Goal: Task Accomplishment & Management: Use online tool/utility

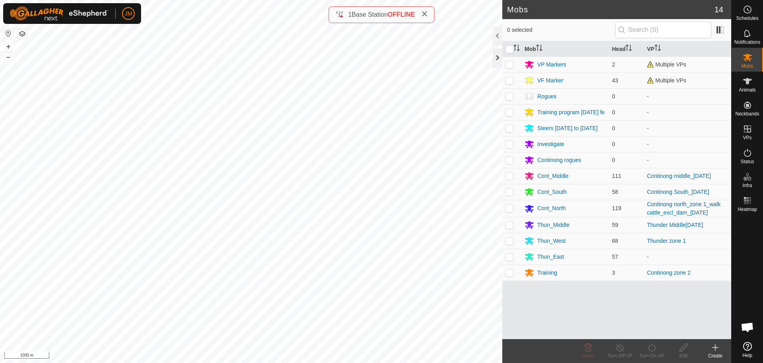
click at [497, 58] on div at bounding box center [498, 57] width 10 height 19
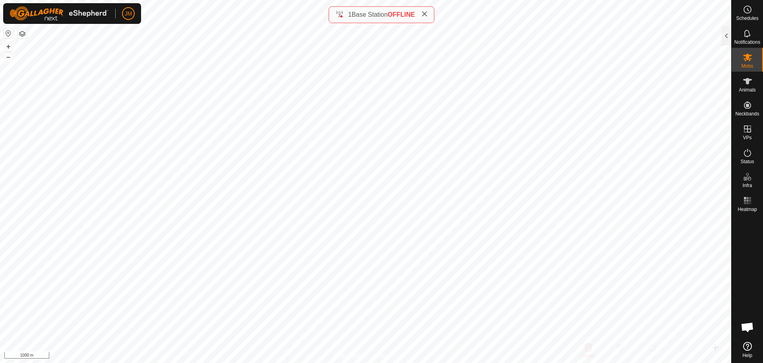
click at [426, 12] on icon at bounding box center [424, 14] width 6 height 6
type input "18318"
type input "-"
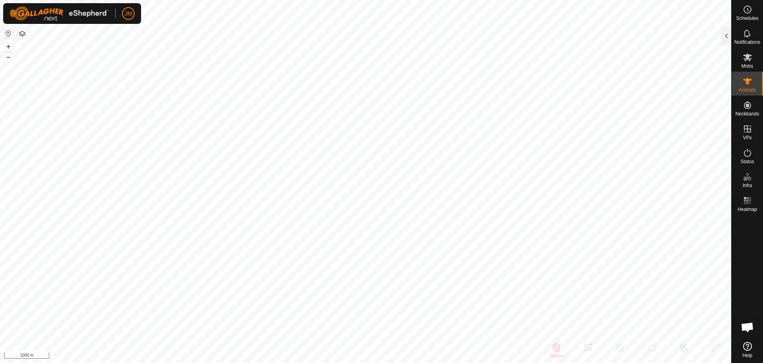
type input "-"
click at [725, 38] on div at bounding box center [727, 35] width 10 height 19
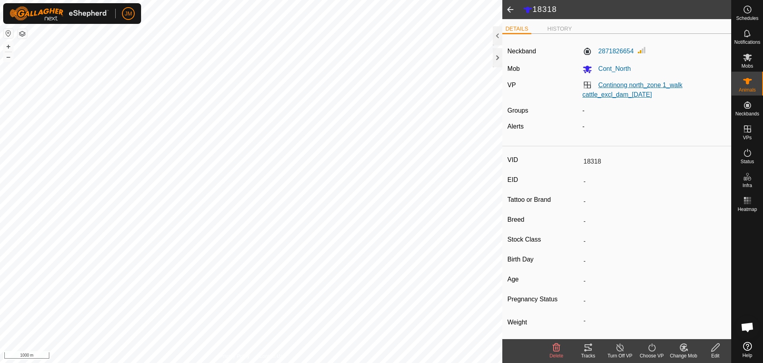
click at [636, 84] on link "Continong north_zone 1_walk cattle_excl_dam_[DATE]" at bounding box center [633, 89] width 100 height 16
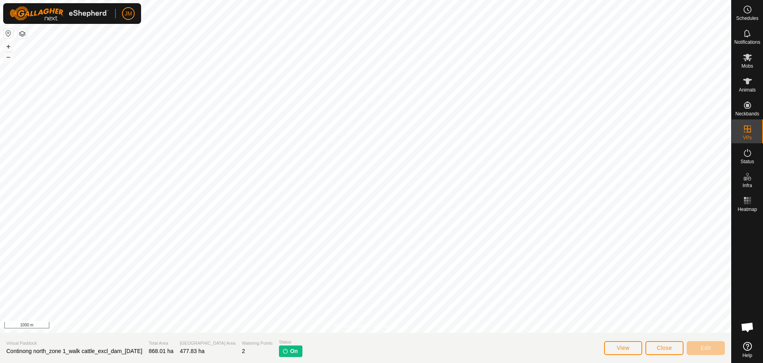
click at [68, 353] on span "Continong north_zone 1_walk cattle_excl_dam_[DATE]" at bounding box center [74, 350] width 136 height 6
copy span "Continong north_zone 1_walk cattle_excl_dam_[DATE]"
click at [747, 67] on span "Mobs" at bounding box center [748, 66] width 12 height 5
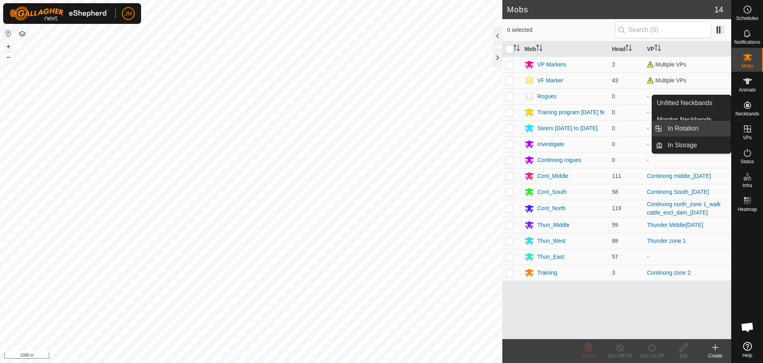
click at [720, 131] on link "In Rotation" at bounding box center [697, 128] width 68 height 16
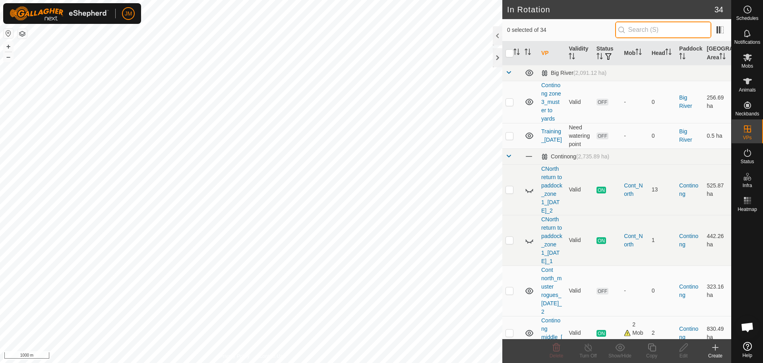
click at [649, 31] on input "text" at bounding box center [663, 29] width 96 height 17
paste input "Continong north_zone 1_walk cattle_excl_dam_[DATE]"
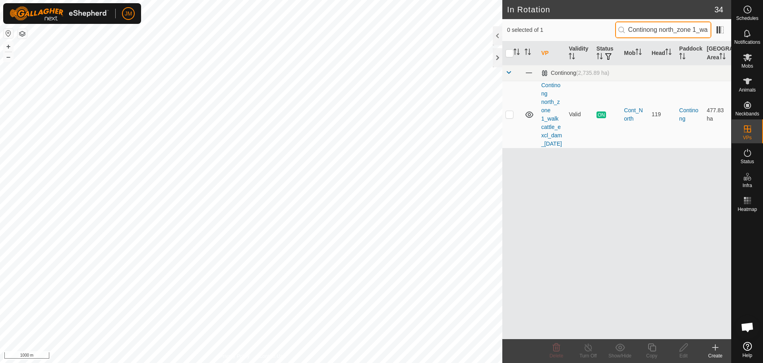
scroll to position [0, 92]
type input "Continong north_zone 1_walk cattle_excl_dam_[DATE]"
click at [512, 117] on p-checkbox at bounding box center [510, 114] width 8 height 6
checkbox input "true"
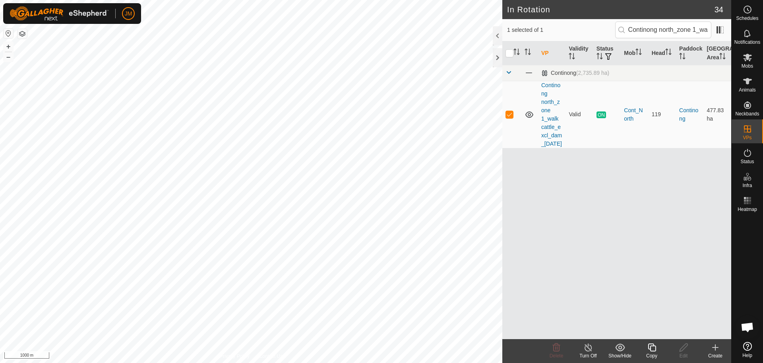
click at [653, 349] on icon at bounding box center [652, 347] width 10 height 10
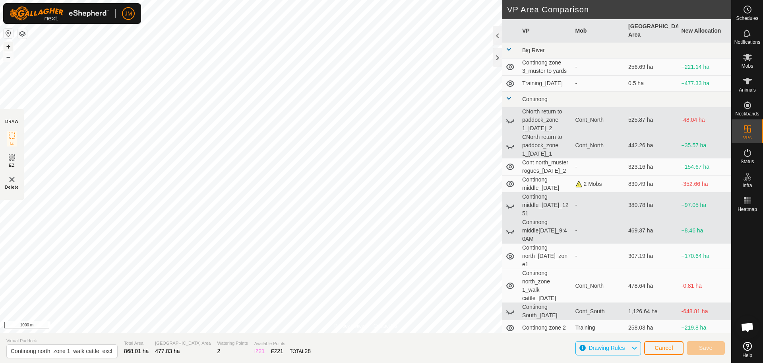
click at [10, 48] on button "+" at bounding box center [9, 47] width 10 height 10
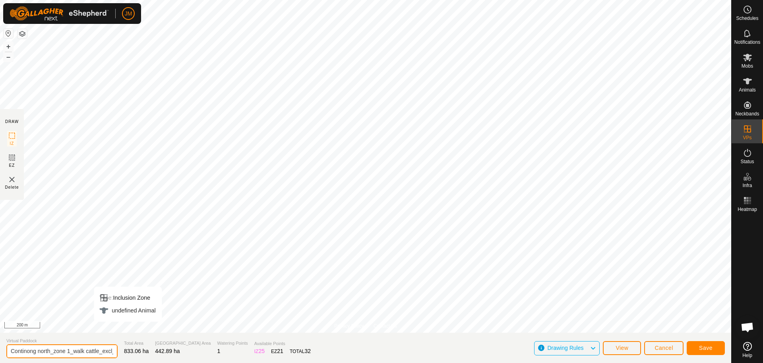
click at [88, 351] on input "Continong north_zone 1_walk cattle_excl_dam_[DATE]-VP001" at bounding box center [61, 351] width 111 height 14
paste input "text"
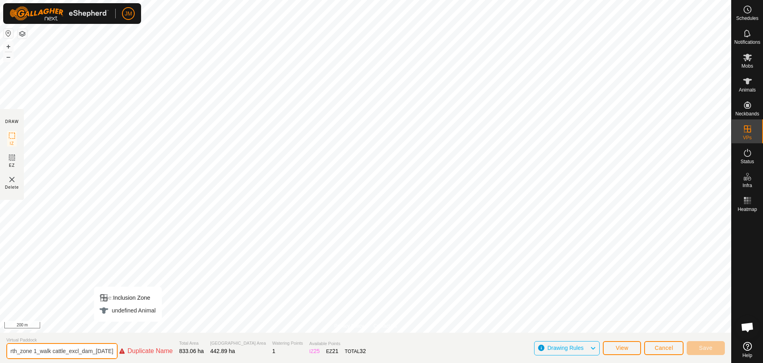
drag, startPoint x: 20, startPoint y: 352, endPoint x: 47, endPoint y: 353, distance: 27.0
click at [47, 353] on input "Continong north_zone 1_walk cattle_excl_dam_[DATE]" at bounding box center [61, 351] width 111 height 16
click at [101, 352] on input "Continong north_zone 1_[DATE]" at bounding box center [61, 351] width 111 height 14
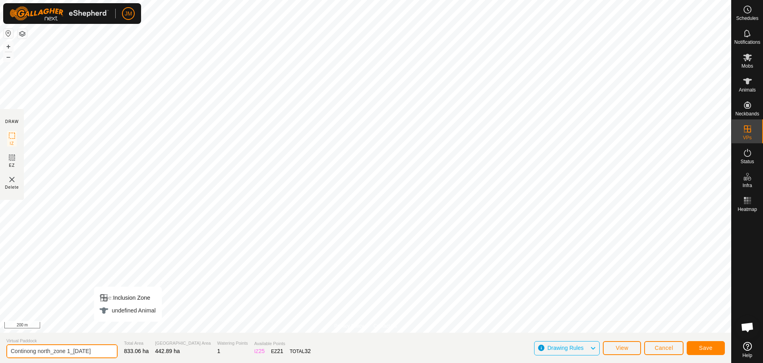
click at [108, 352] on input "Continong north_zone 1_[DATE]" at bounding box center [61, 351] width 111 height 14
type input "Continong north_zone 1_[DATE]"
click at [30, 353] on input "Continong north_zone 1_[DATE]" at bounding box center [61, 351] width 111 height 14
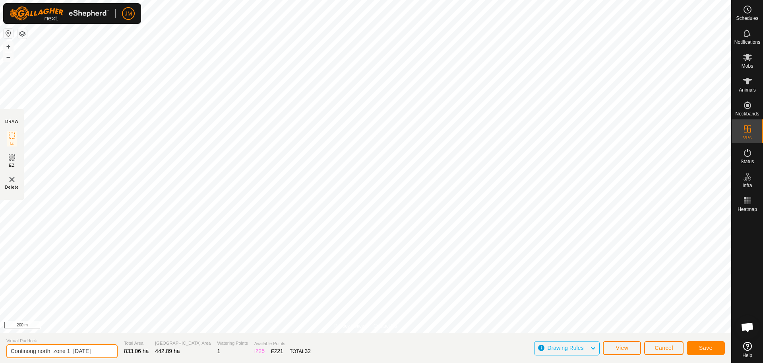
click at [65, 348] on input "Continong north_zone 1_[DATE]" at bounding box center [61, 351] width 111 height 14
click at [710, 347] on span "Save" at bounding box center [706, 347] width 14 height 6
click at [50, 351] on input "Continong north_zone 1_[DATE]" at bounding box center [61, 351] width 111 height 14
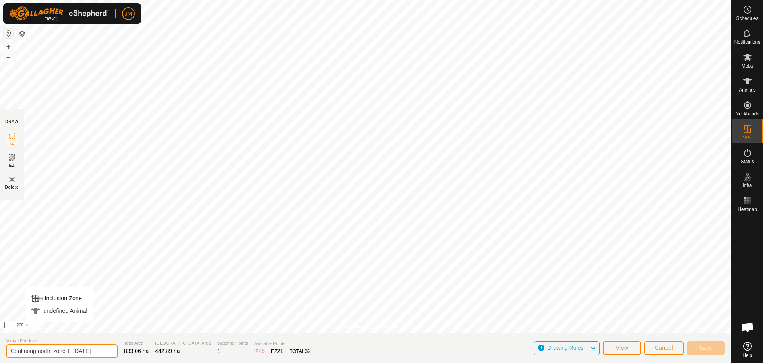
click at [50, 351] on input "Continong north_zone 1_[DATE]" at bounding box center [61, 351] width 111 height 14
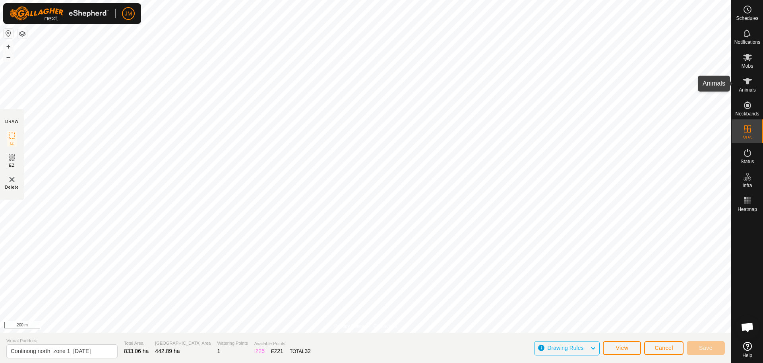
click at [746, 82] on icon at bounding box center [747, 81] width 9 height 6
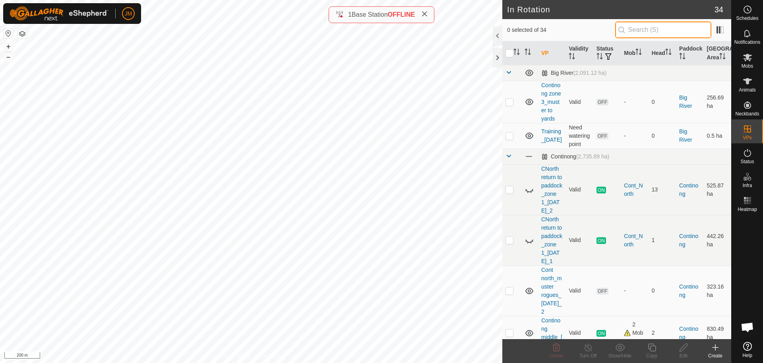
drag, startPoint x: 655, startPoint y: 28, endPoint x: 671, endPoint y: 28, distance: 15.5
click at [671, 28] on input "text" at bounding box center [663, 29] width 96 height 17
paste input "Continong north_zone 1_[DATE]"
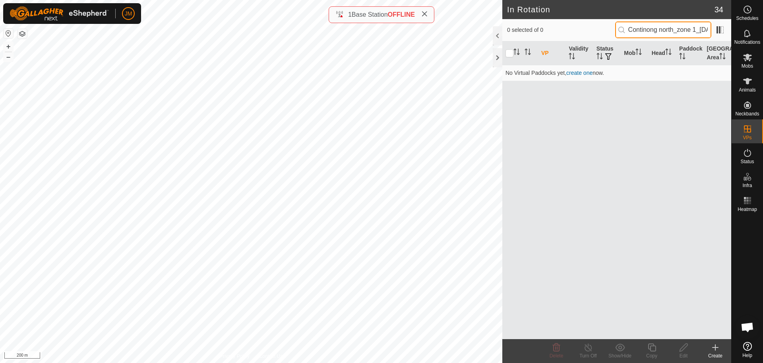
scroll to position [0, 28]
type input "Continong north_zone 1_[DATE]"
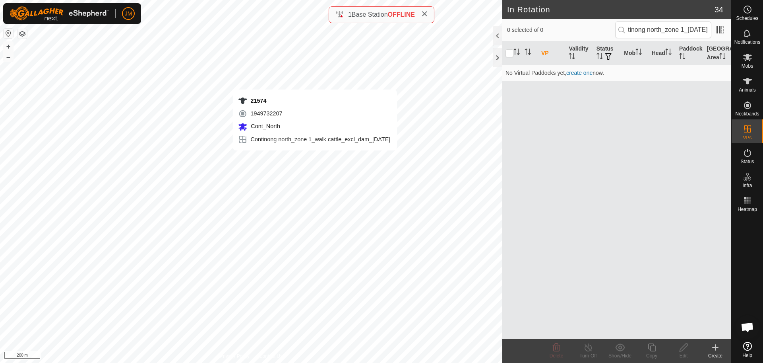
scroll to position [0, 0]
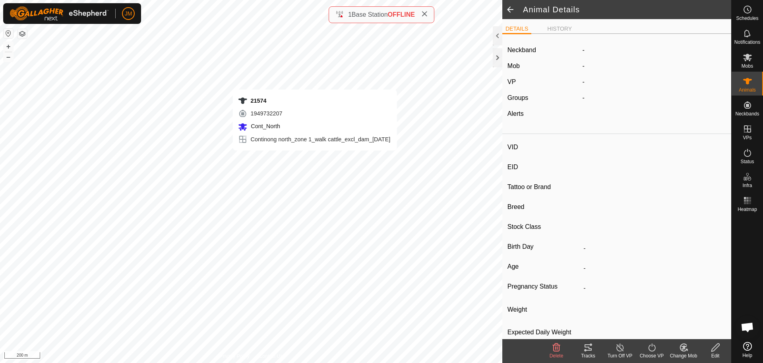
type input "21574"
type input "-"
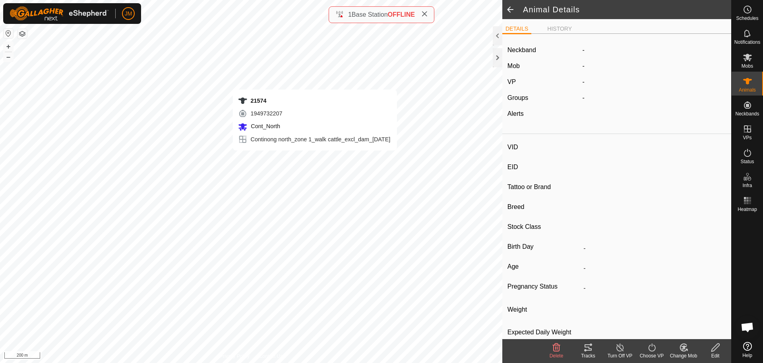
type input "-"
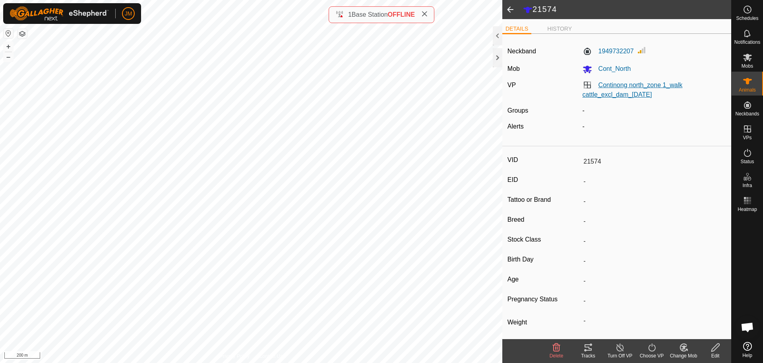
click at [611, 85] on link "Continong north_zone 1_walk cattle_excl_dam_[DATE]" at bounding box center [633, 89] width 100 height 16
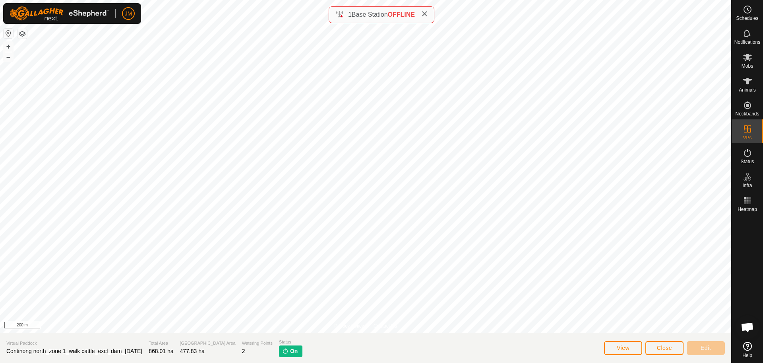
click at [91, 351] on span "Continong north_zone 1_walk cattle_excl_dam_[DATE]" at bounding box center [74, 350] width 136 height 6
copy span "Continong north_zone 1_walk cattle_excl_dam_[DATE]"
click at [751, 88] on span "Animals" at bounding box center [747, 89] width 17 height 5
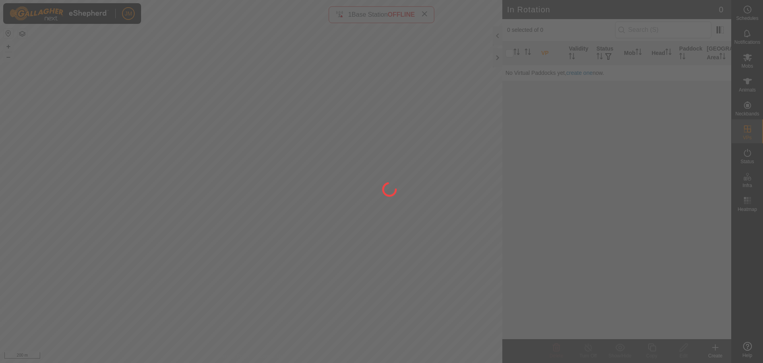
click at [653, 31] on div at bounding box center [381, 181] width 763 height 363
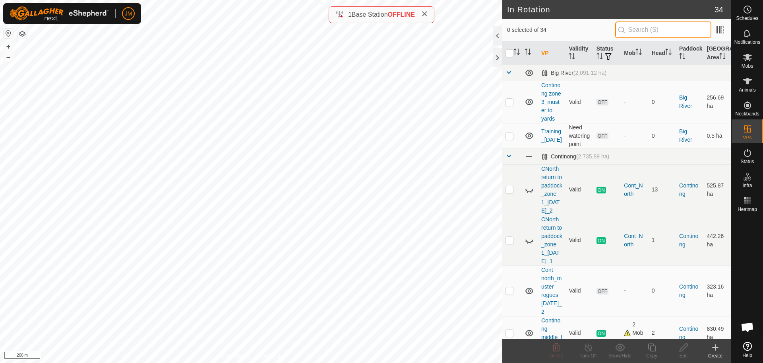
click at [637, 30] on input "text" at bounding box center [663, 29] width 96 height 17
paste input "Continong north_zone 1_walk cattle_excl_dam_[DATE]"
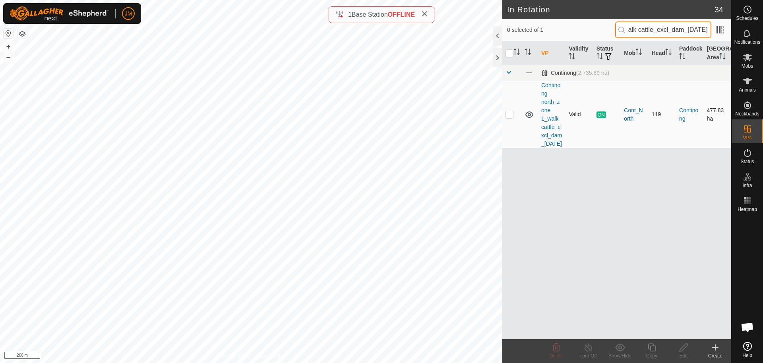
type input "Continong north_zone 1_walk cattle_excl_dam_[DATE]"
click at [510, 117] on p-checkbox at bounding box center [510, 114] width 8 height 6
checkbox input "true"
click at [650, 349] on icon at bounding box center [652, 347] width 8 height 8
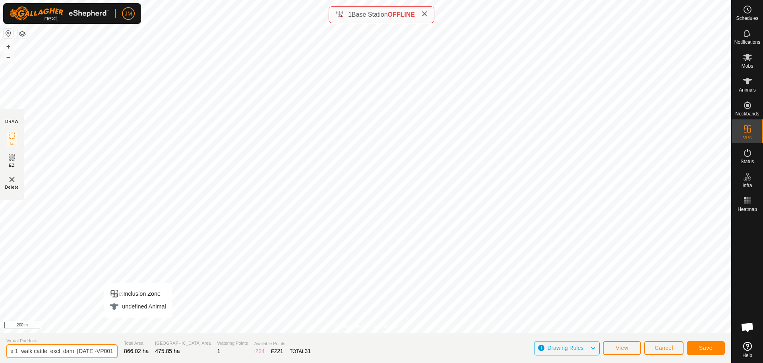
scroll to position [0, 72]
drag, startPoint x: 75, startPoint y: 351, endPoint x: 56, endPoint y: 354, distance: 18.8
click at [56, 354] on input "Continong north_zone 1_walk cattle_excl_dam_[DATE]-VP001" at bounding box center [61, 351] width 111 height 14
click at [65, 349] on input "Continong north_zone 1_[DATE]-VP001" at bounding box center [61, 351] width 111 height 14
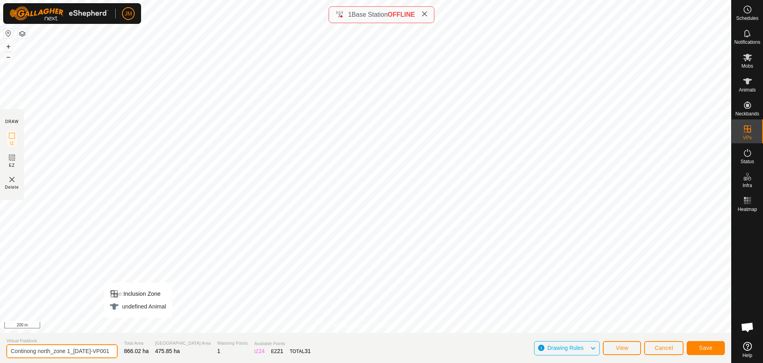
drag, startPoint x: 94, startPoint y: 351, endPoint x: 134, endPoint y: 349, distance: 39.8
click at [134, 349] on section "Virtual Paddock Continong north_zone 1_[DATE]-VP001 Total Area 866.02 ha Grazin…" at bounding box center [365, 347] width 731 height 30
type input "Continong north_zone 1_[DATE]"
click at [57, 346] on input "Continong north_zone 1_[DATE]" at bounding box center [61, 351] width 111 height 14
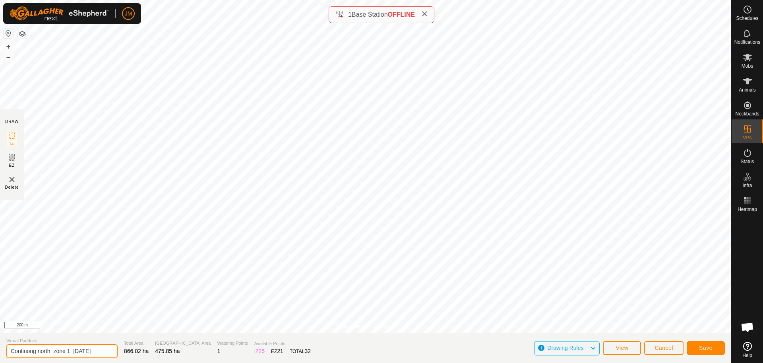
click at [57, 346] on input "Continong north_zone 1_[DATE]" at bounding box center [61, 351] width 111 height 14
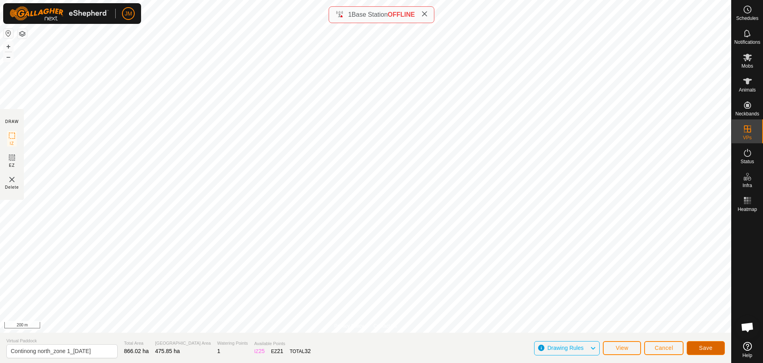
click at [699, 345] on span "Save" at bounding box center [706, 347] width 14 height 6
click at [10, 159] on icon at bounding box center [12, 157] width 5 height 5
click at [16, 139] on icon at bounding box center [12, 136] width 10 height 10
click at [81, 350] on input "Continong north_zone 1_[DATE]" at bounding box center [61, 351] width 111 height 14
click at [747, 60] on icon at bounding box center [748, 57] width 10 height 10
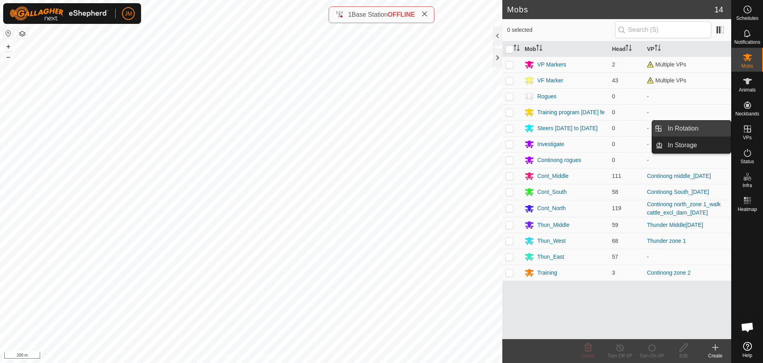
drag, startPoint x: 750, startPoint y: 130, endPoint x: 690, endPoint y: 132, distance: 59.7
click at [731, 132] on es-menu-bar "Schedules Notifications Mobs Animals Neckbands VPs Status Infra Heatmap Help In…" at bounding box center [747, 181] width 32 height 363
click at [690, 132] on td "-" at bounding box center [687, 128] width 87 height 16
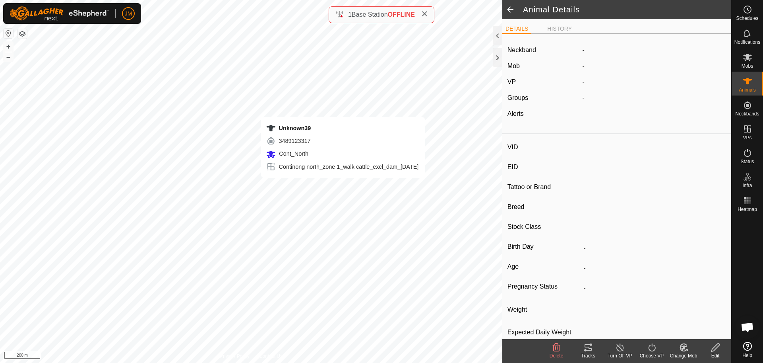
type input "Unknown39"
type input "-"
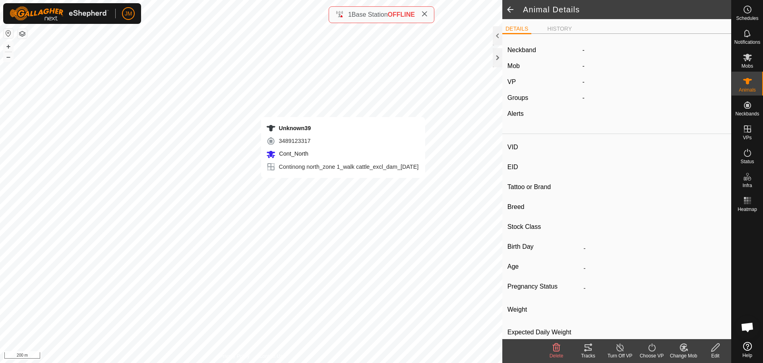
type input "0 kg"
type input "-"
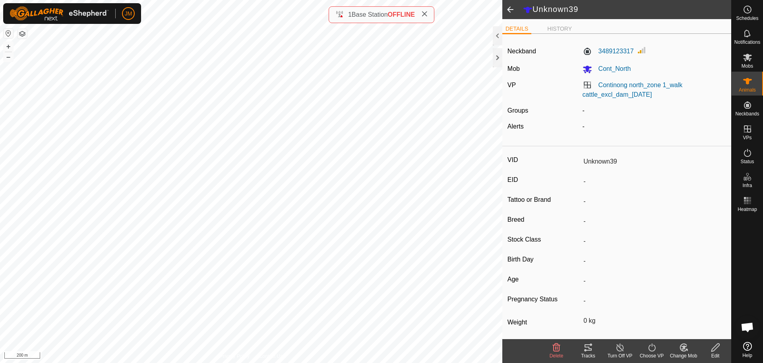
drag, startPoint x: 668, startPoint y: 94, endPoint x: 592, endPoint y: 88, distance: 75.8
click at [592, 88] on div "Continong north_zone 1_walk cattle_excl_dam_[DATE]" at bounding box center [655, 89] width 150 height 19
copy link "Continong north_zone 1_walk cattle_excl_dam_[DATE]"
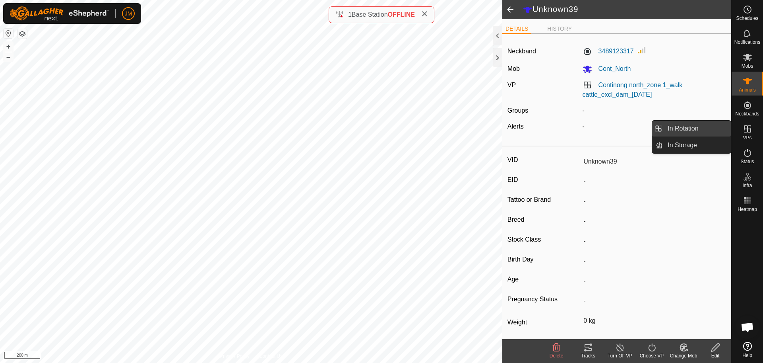
click at [710, 126] on link "In Rotation" at bounding box center [697, 128] width 68 height 16
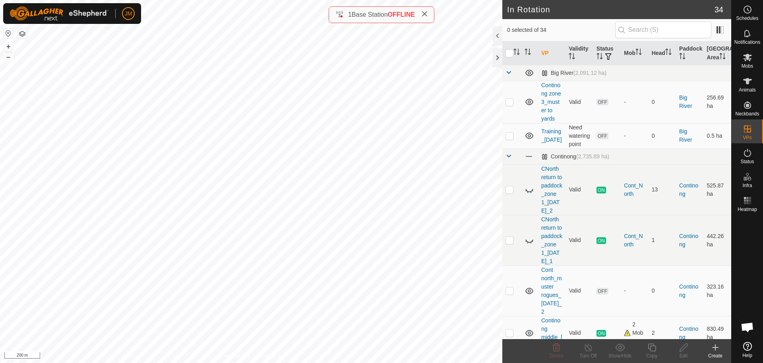
click at [715, 349] on icon at bounding box center [715, 347] width 0 height 6
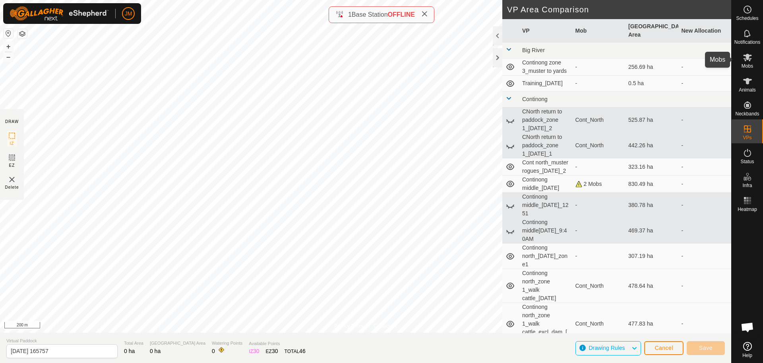
click at [749, 64] on span "Mobs" at bounding box center [748, 66] width 12 height 5
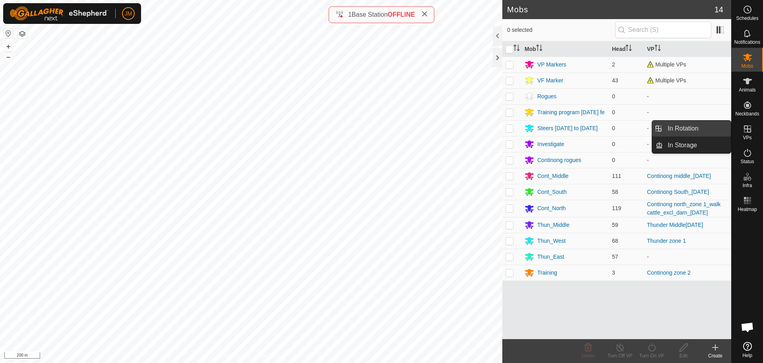
click at [706, 123] on link "In Rotation" at bounding box center [697, 128] width 68 height 16
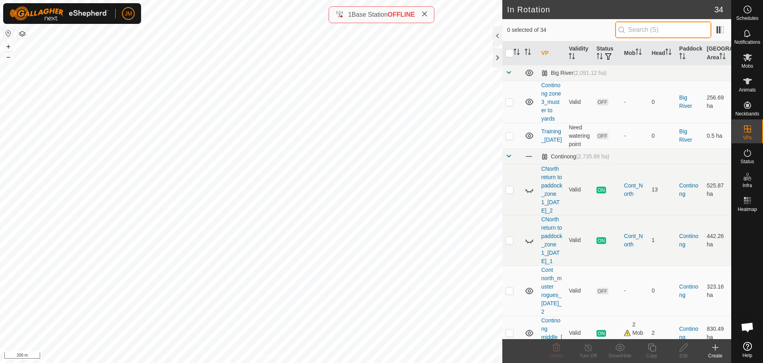
click at [659, 32] on input "text" at bounding box center [663, 29] width 96 height 17
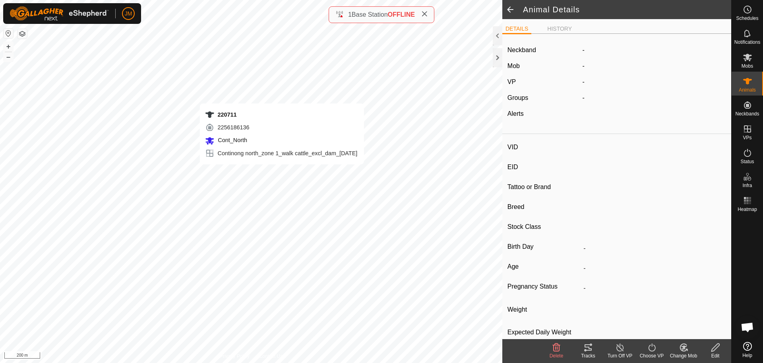
type input "220711"
type input "-"
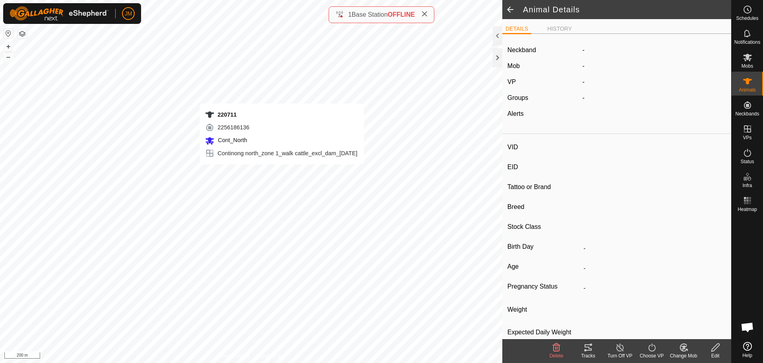
type input "0 kg"
type input "-"
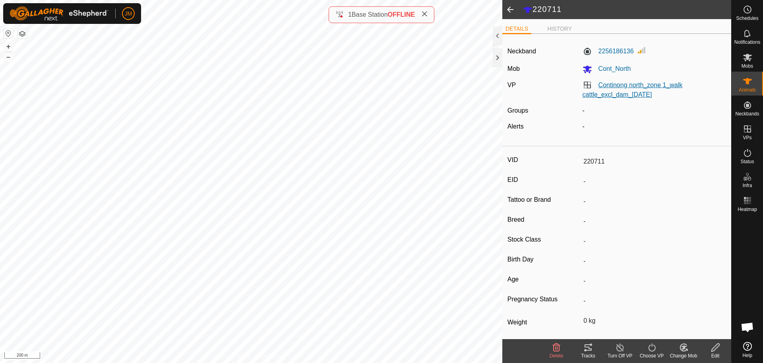
drag, startPoint x: 673, startPoint y: 94, endPoint x: 596, endPoint y: 83, distance: 77.9
click at [596, 83] on div "Continong north_zone 1_walk cattle_excl_dam_[DATE]" at bounding box center [655, 89] width 150 height 19
copy link "Continong north_zone 1_walk cattle_excl_dam_[DATE]"
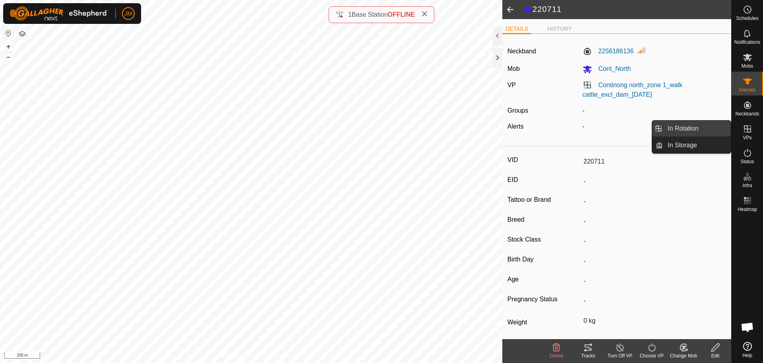
click at [700, 130] on link "In Rotation" at bounding box center [697, 128] width 68 height 16
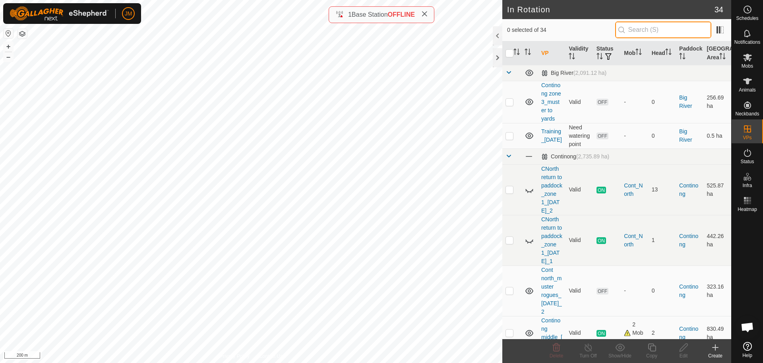
click at [651, 29] on input "text" at bounding box center [663, 29] width 96 height 17
paste input "Continong north_zone 1_walk cattle_excl_dam_[DATE]"
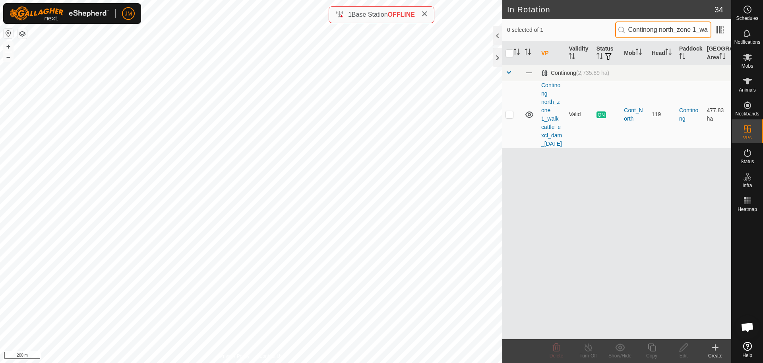
scroll to position [0, 92]
type input "Continong north_zone 1_walk cattle_excl_dam_[DATE]"
click at [511, 117] on p-checkbox at bounding box center [510, 114] width 8 height 6
checkbox input "true"
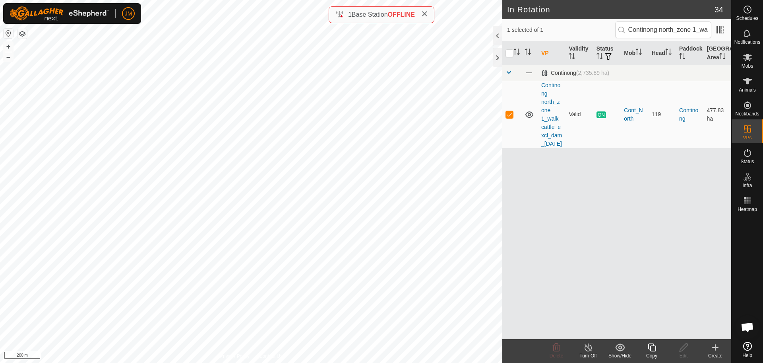
click at [653, 350] on icon at bounding box center [652, 347] width 8 height 8
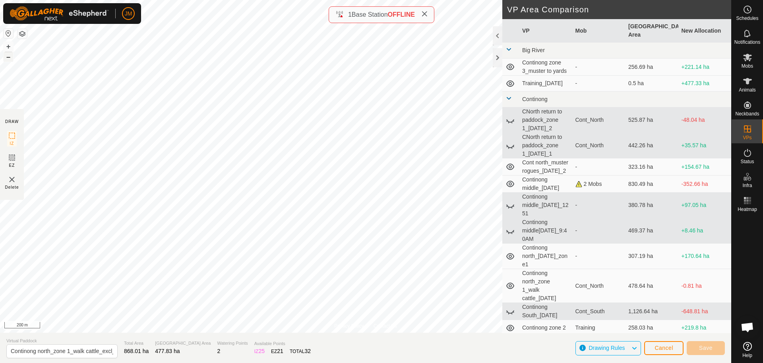
click at [9, 58] on button "–" at bounding box center [9, 57] width 10 height 10
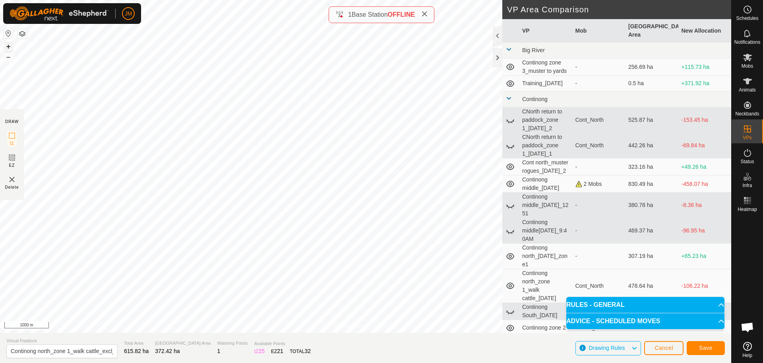
click at [9, 47] on button "+" at bounding box center [9, 47] width 10 height 10
drag, startPoint x: 74, startPoint y: 352, endPoint x: 58, endPoint y: 354, distance: 16.0
click at [58, 354] on input "Continong north_zone 1_walk cattle_excl_dam_[DATE]-VP001" at bounding box center [61, 351] width 111 height 14
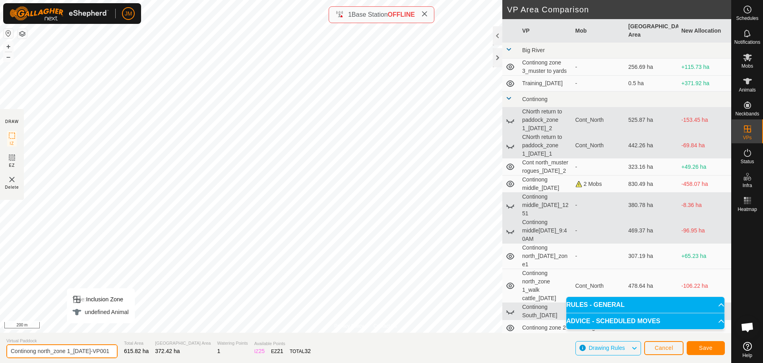
scroll to position [0, 16]
drag, startPoint x: 96, startPoint y: 349, endPoint x: 133, endPoint y: 351, distance: 37.0
click at [133, 351] on section "Virtual Paddock Continong north_zone 1_[DATE]-VP001 Total Area 615.82 ha Grazin…" at bounding box center [365, 347] width 731 height 30
type input "Continong north_zone 1_[DATE]"
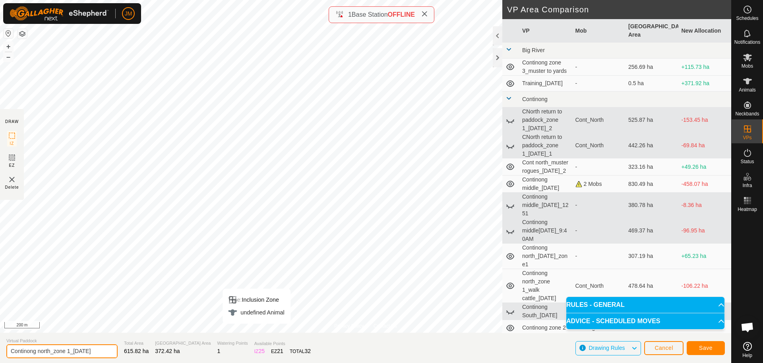
click at [76, 351] on input "Continong north_zone 1_[DATE]" at bounding box center [61, 351] width 111 height 14
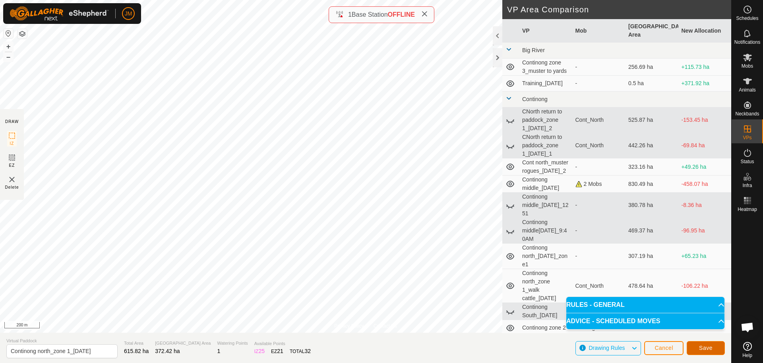
click at [698, 347] on button "Save" at bounding box center [706, 348] width 38 height 14
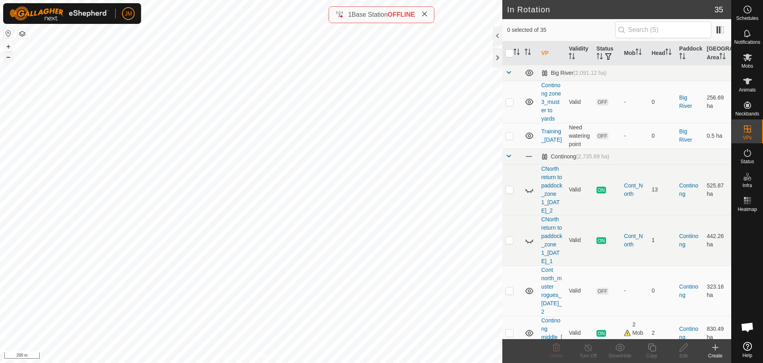
click at [10, 58] on button "–" at bounding box center [9, 57] width 10 height 10
click at [640, 31] on input "text" at bounding box center [663, 29] width 96 height 17
click at [748, 66] on span "Mobs" at bounding box center [748, 66] width 12 height 5
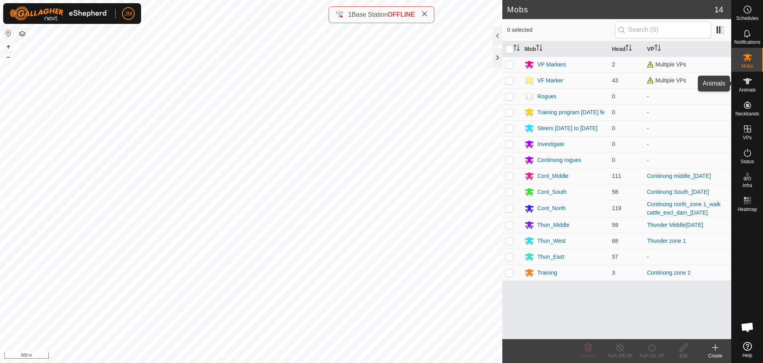
click at [745, 86] on es-animals-svg-icon at bounding box center [748, 81] width 14 height 13
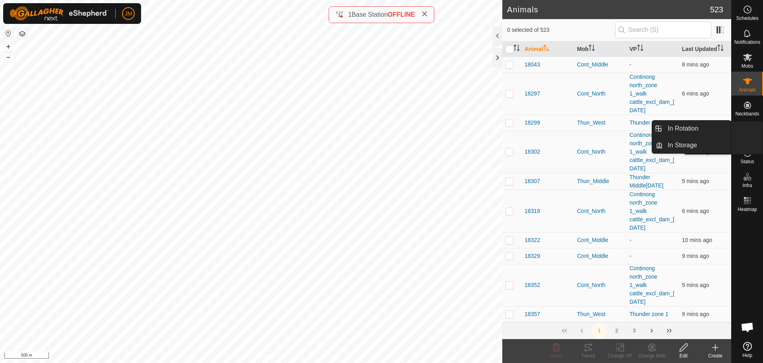
click at [746, 133] on icon at bounding box center [748, 129] width 10 height 10
click at [710, 130] on link "In Rotation" at bounding box center [697, 128] width 68 height 16
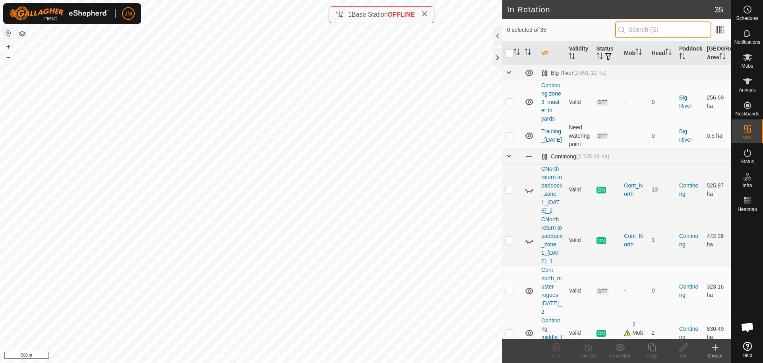
click at [639, 27] on input "text" at bounding box center [663, 29] width 96 height 17
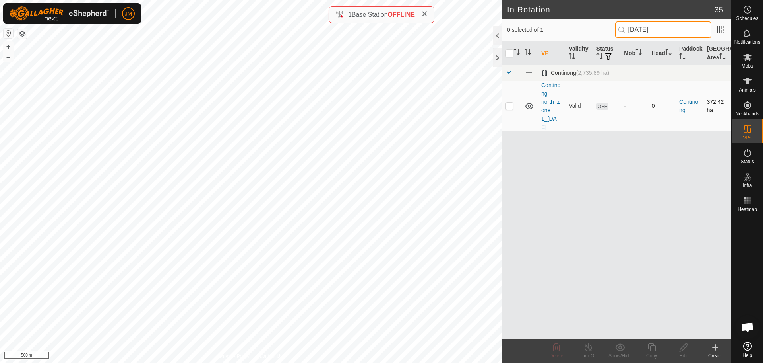
type input "[DATE]"
click at [512, 106] on p-checkbox at bounding box center [510, 106] width 8 height 6
checkbox input "true"
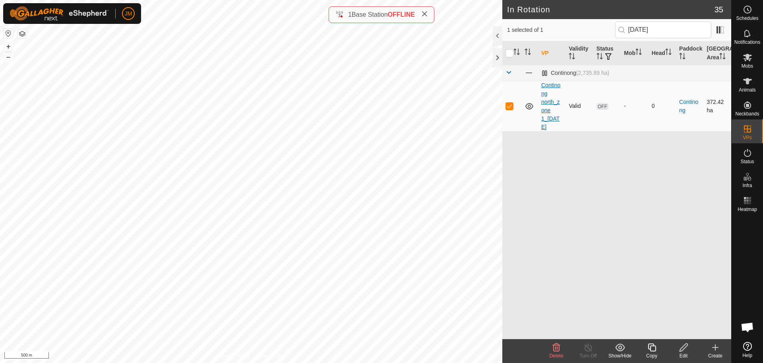
click at [553, 119] on link "Continong north_zone 1_[DATE]" at bounding box center [550, 106] width 19 height 48
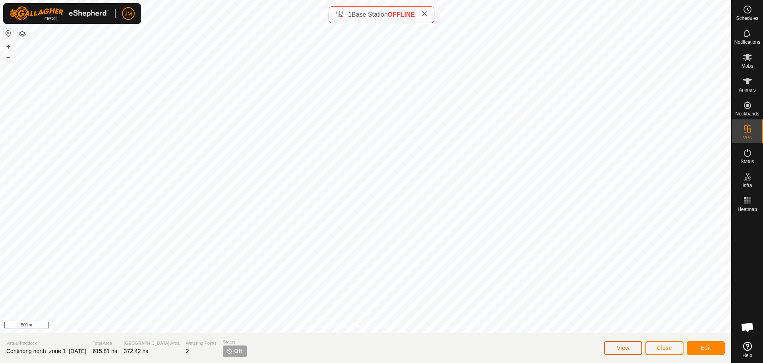
click at [619, 347] on span "View" at bounding box center [623, 347] width 13 height 6
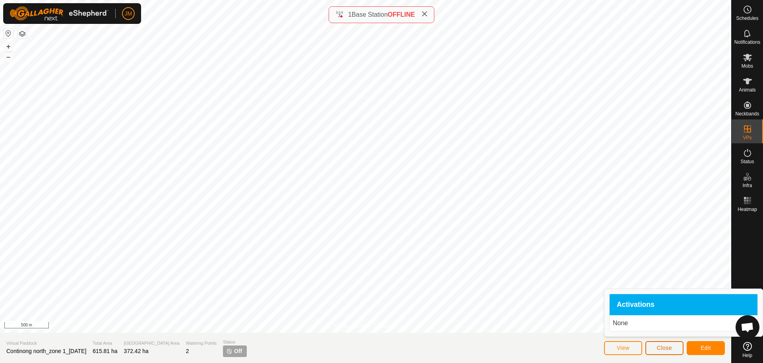
click at [669, 349] on span "Close" at bounding box center [664, 347] width 15 height 6
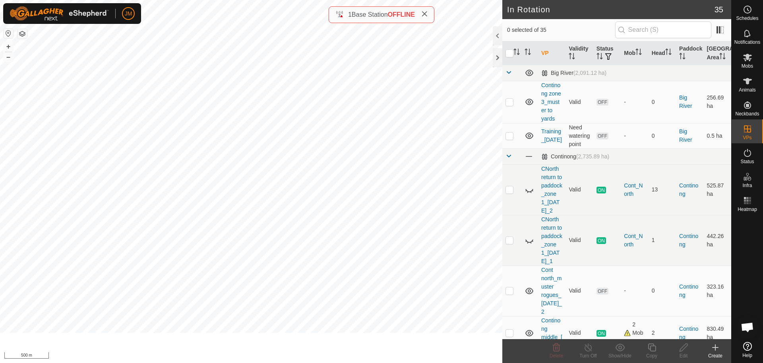
click at [669, 349] on edit-svg-icon at bounding box center [684, 347] width 32 height 10
click at [745, 64] on span "Mobs" at bounding box center [748, 66] width 12 height 5
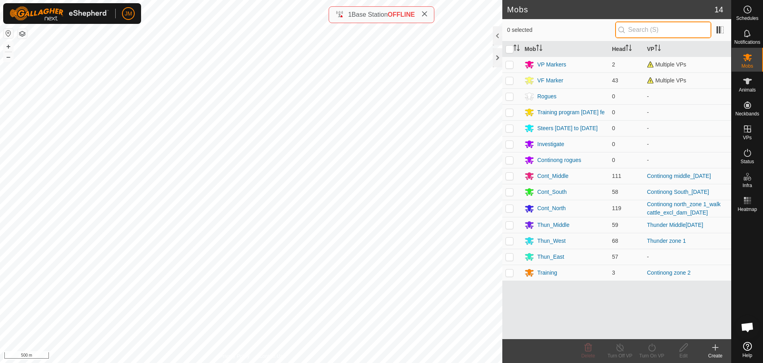
click at [652, 28] on input "text" at bounding box center [663, 29] width 96 height 17
click at [509, 209] on p-checkbox at bounding box center [510, 208] width 8 height 6
checkbox input "true"
click at [653, 350] on icon at bounding box center [652, 347] width 10 height 10
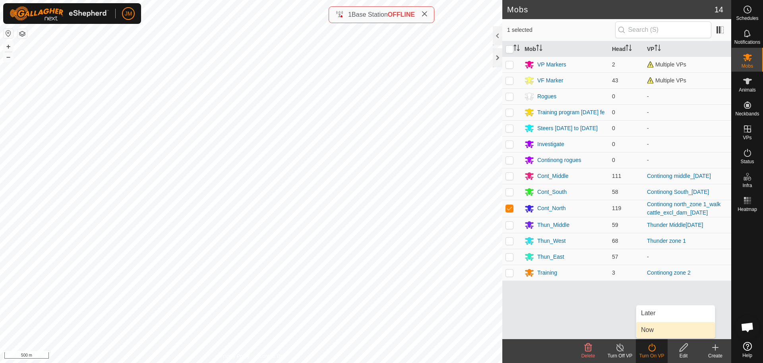
click at [669, 323] on link "Now" at bounding box center [675, 330] width 79 height 16
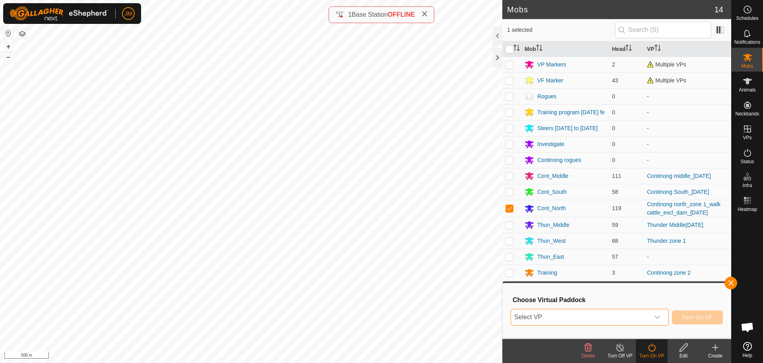
click at [610, 314] on span "Select VP" at bounding box center [580, 317] width 138 height 16
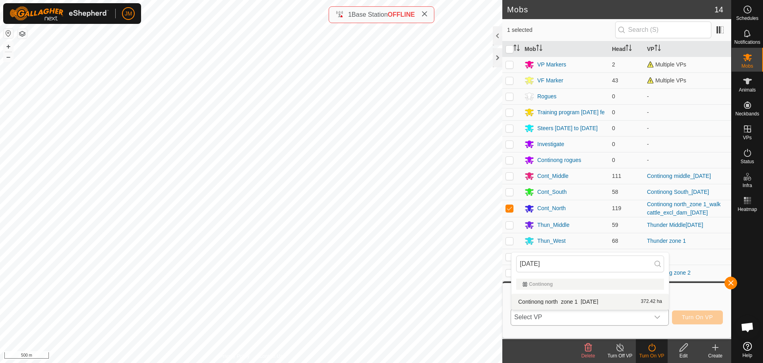
type input "[DATE]"
click at [608, 304] on li "Continong north_zone 1_[DATE] 372.42 ha" at bounding box center [590, 301] width 157 height 16
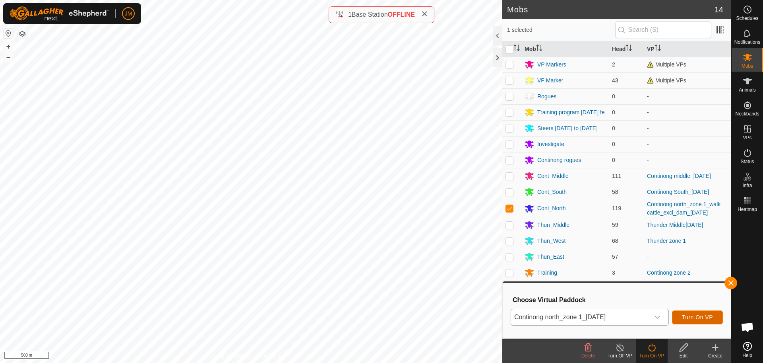
click at [703, 317] on span "Turn On VP" at bounding box center [697, 317] width 31 height 6
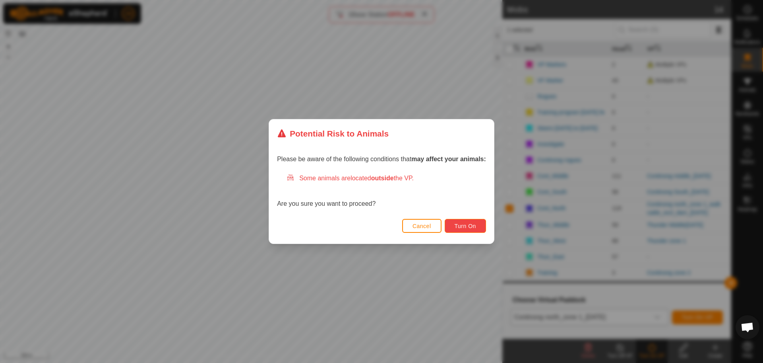
click at [471, 230] on button "Turn On" at bounding box center [465, 226] width 41 height 14
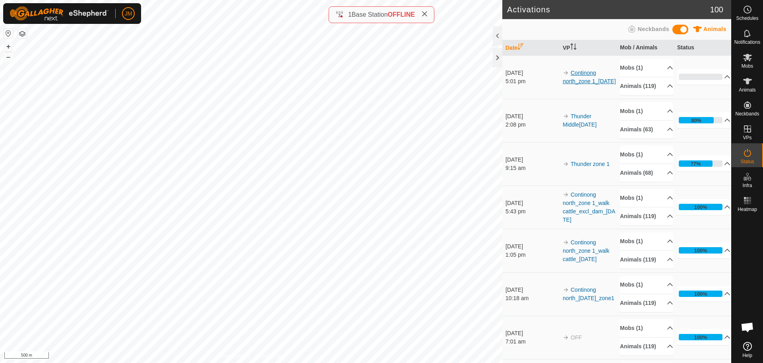
click at [593, 84] on link "Continong north_zone 1_[DATE]" at bounding box center [589, 77] width 53 height 15
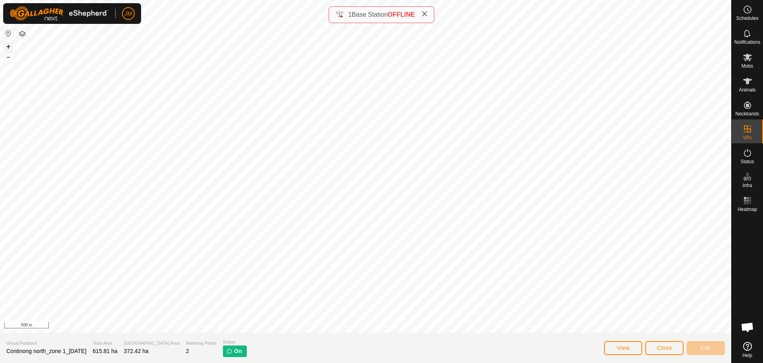
click at [6, 46] on button "+" at bounding box center [9, 47] width 10 height 10
click at [9, 58] on button "–" at bounding box center [9, 57] width 10 height 10
click at [10, 48] on button "+" at bounding box center [9, 47] width 10 height 10
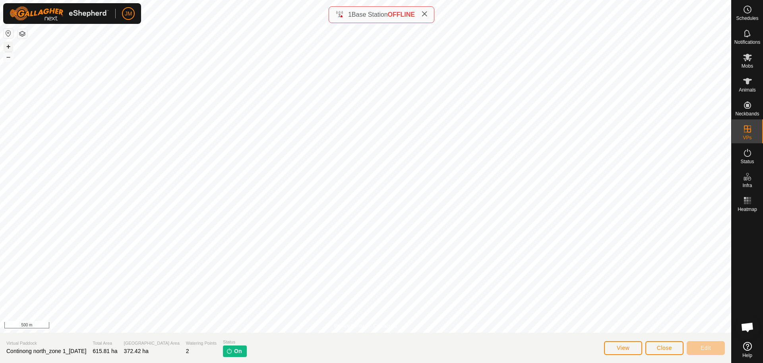
click at [10, 48] on button "+" at bounding box center [9, 47] width 10 height 10
click at [10, 58] on button "–" at bounding box center [9, 57] width 10 height 10
click at [657, 347] on span "Close" at bounding box center [664, 347] width 15 height 6
click at [747, 153] on icon at bounding box center [748, 153] width 10 height 10
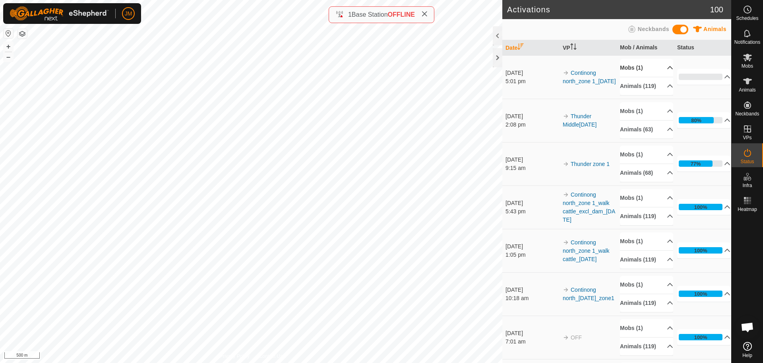
click at [659, 68] on p-accordion-header "Mobs (1)" at bounding box center [646, 68] width 53 height 18
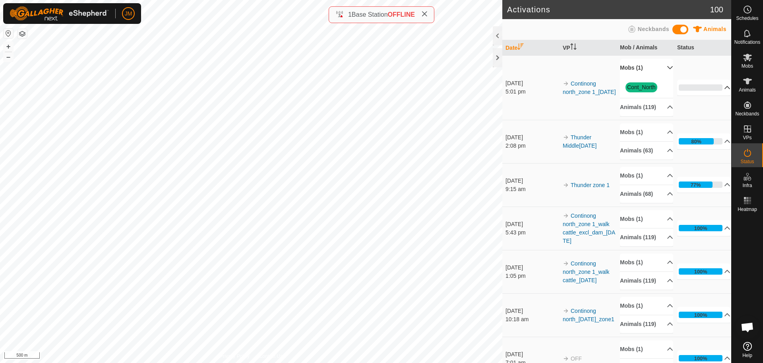
click at [692, 89] on p-accordion-header "0%" at bounding box center [703, 87] width 53 height 16
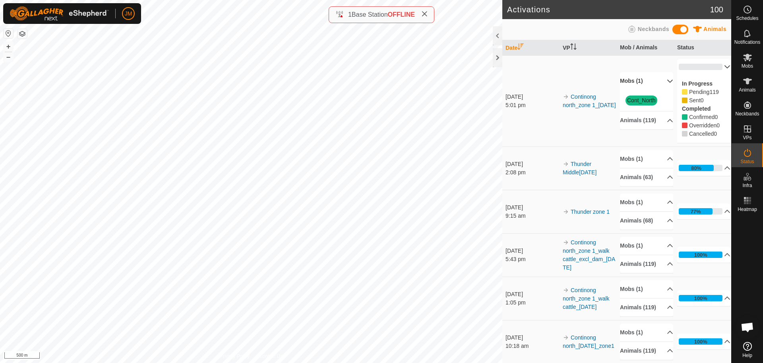
click at [717, 64] on p-accordion-header "0%" at bounding box center [703, 67] width 53 height 16
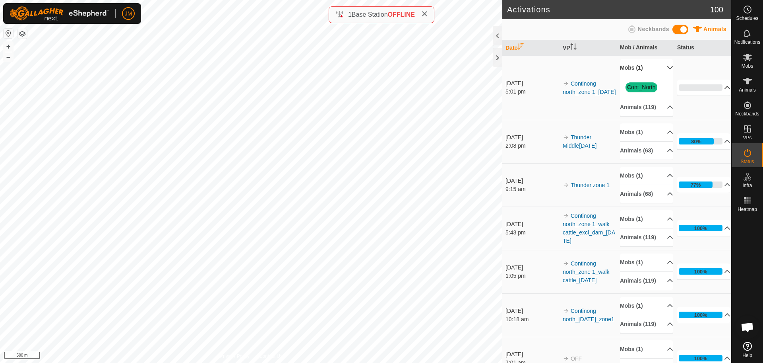
click at [654, 66] on p-accordion-header "Mobs (1)" at bounding box center [646, 68] width 53 height 18
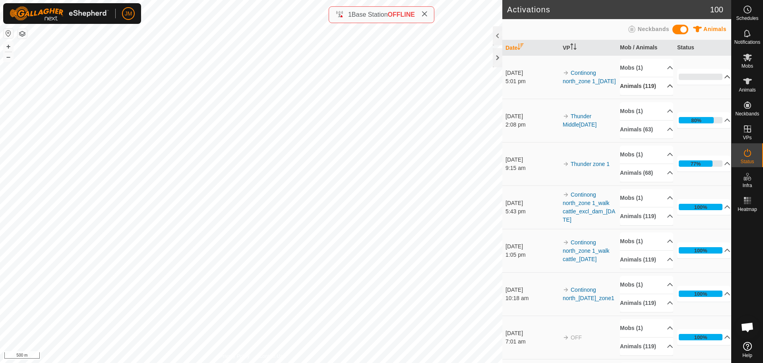
click at [658, 90] on p-accordion-header "Animals (119)" at bounding box center [646, 86] width 53 height 18
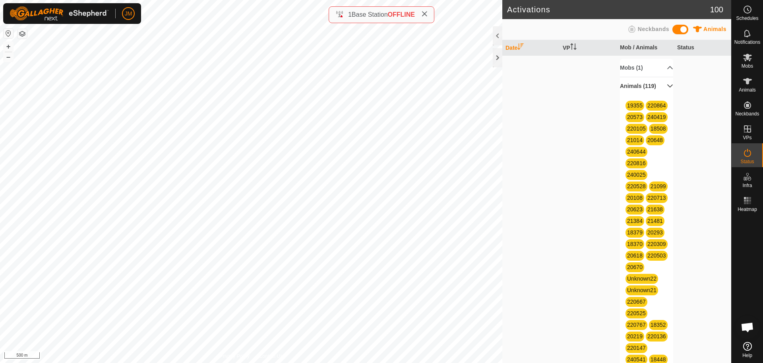
click at [661, 86] on p-accordion-header "Animals (119)" at bounding box center [646, 86] width 53 height 18
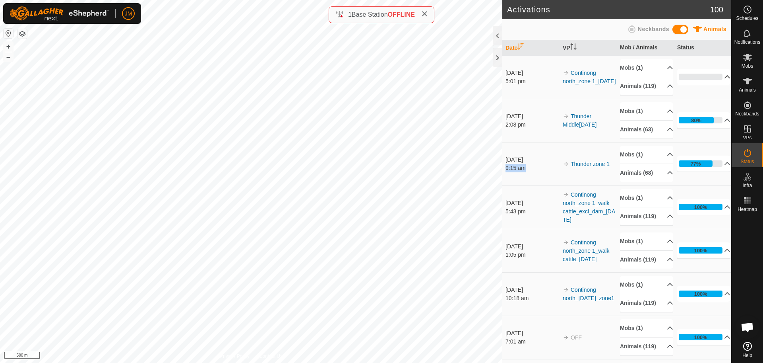
click at [497, 175] on div "Activations 100 Animals Neckbands Date VP Mob / Animals Status [DATE] 5:01 pm C…" at bounding box center [365, 181] width 731 height 363
click at [523, 172] on div "9:15 am" at bounding box center [532, 168] width 53 height 8
click at [650, 180] on p-accordion-header "Animals (68)" at bounding box center [646, 173] width 53 height 18
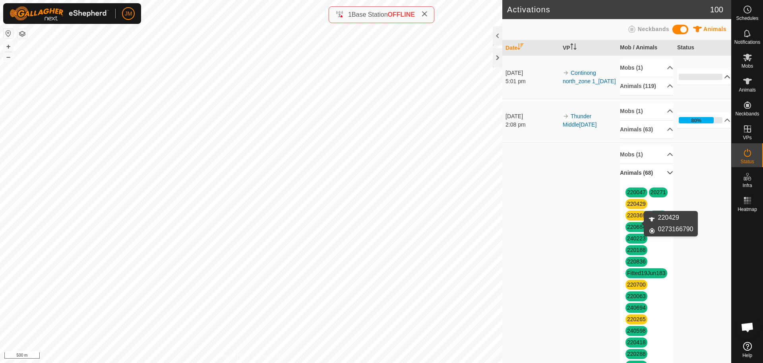
click at [637, 207] on link "220429" at bounding box center [636, 203] width 19 height 6
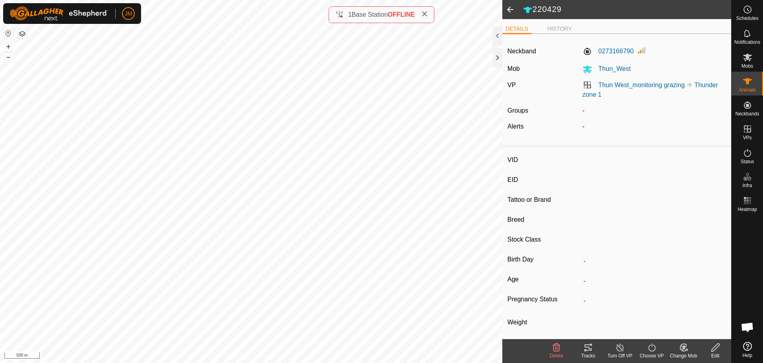
type input "220429"
type input "-"
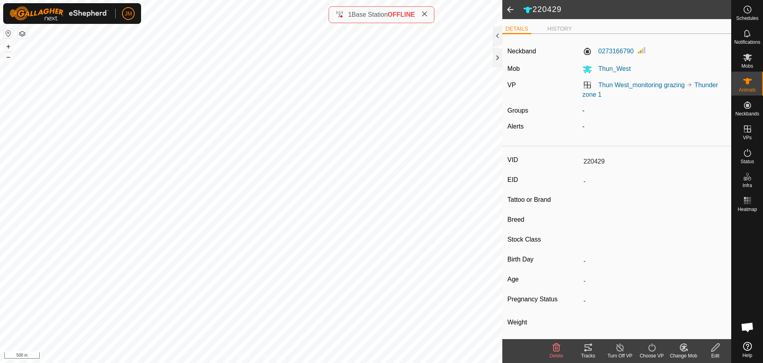
type input "-"
click at [8, 58] on button "–" at bounding box center [9, 57] width 10 height 10
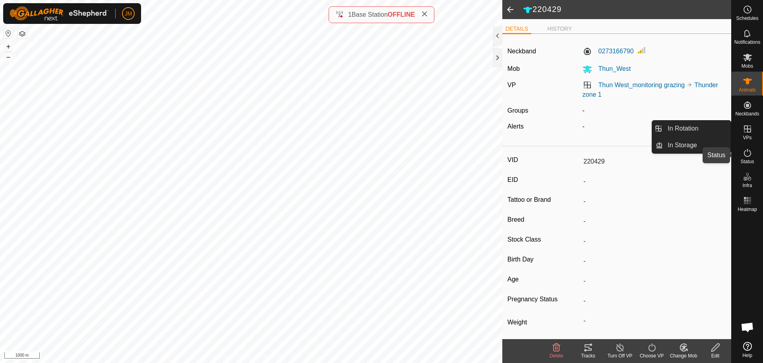
click at [747, 154] on icon at bounding box center [748, 153] width 10 height 10
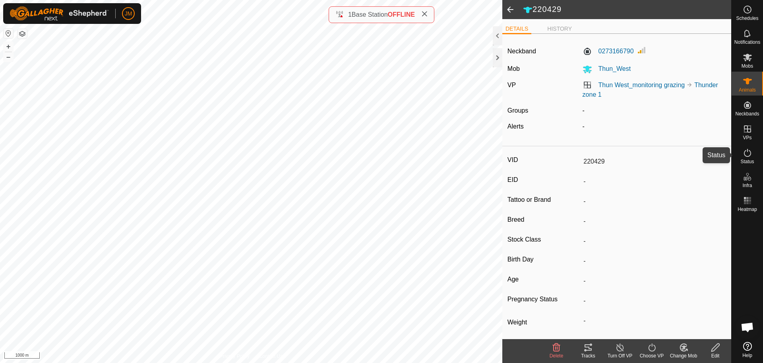
click at [747, 154] on icon at bounding box center [748, 153] width 10 height 10
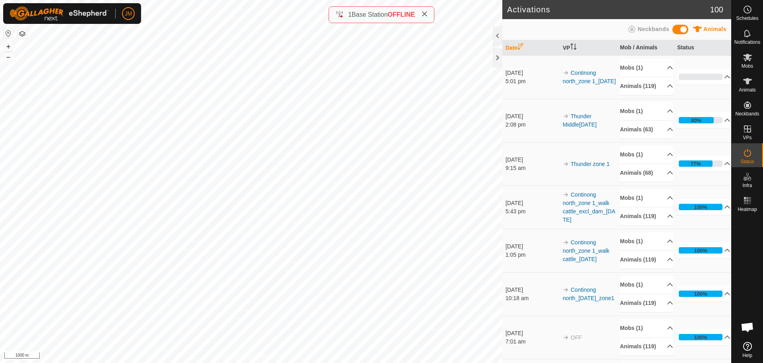
click at [743, 157] on icon at bounding box center [748, 153] width 10 height 10
click at [657, 85] on p-accordion-header "Animals (119)" at bounding box center [646, 86] width 53 height 18
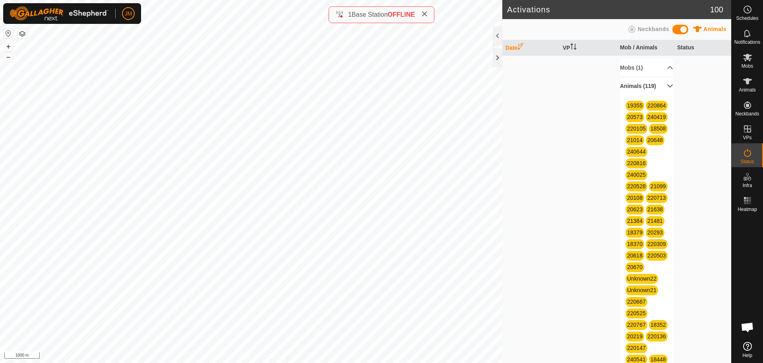
click at [659, 84] on p-accordion-header "Animals (119)" at bounding box center [646, 86] width 53 height 18
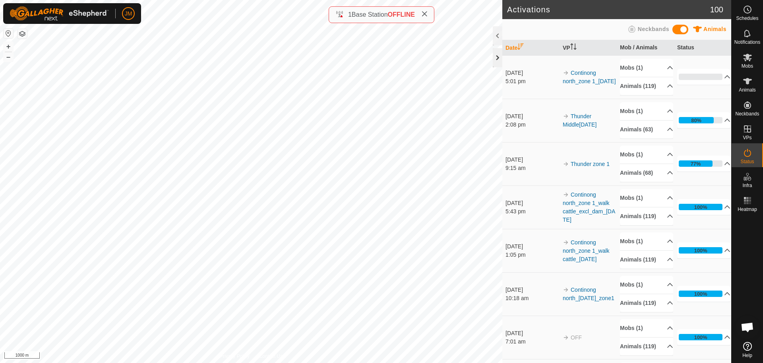
click at [497, 58] on div at bounding box center [498, 57] width 10 height 19
